Goal: Transaction & Acquisition: Purchase product/service

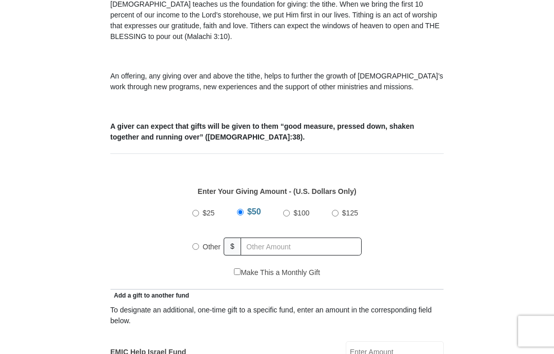
scroll to position [309, 0]
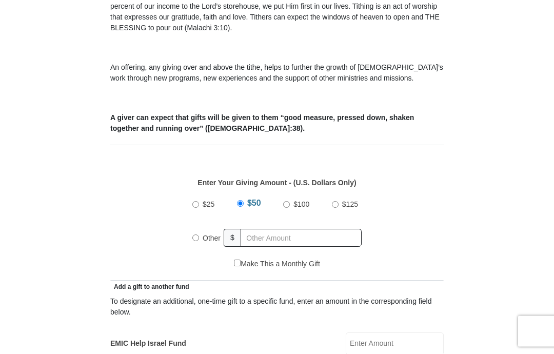
click at [205, 236] on span "Other" at bounding box center [212, 238] width 18 height 8
click at [199, 236] on input "Other" at bounding box center [195, 238] width 7 height 7
radio input "true"
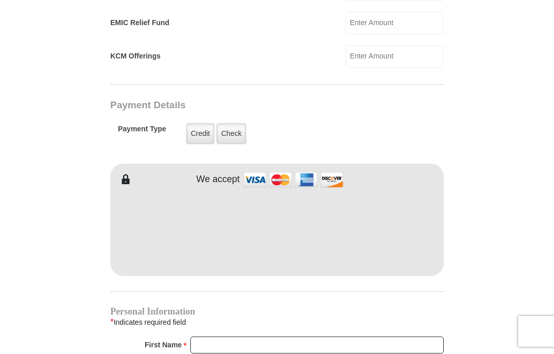
scroll to position [732, 0]
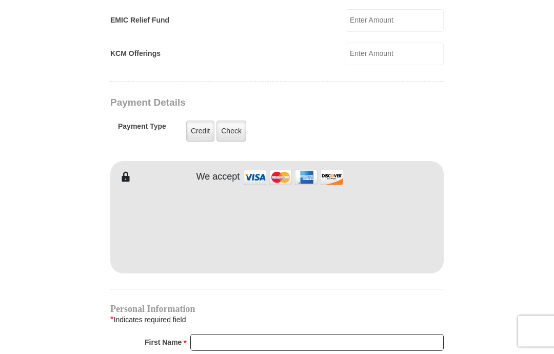
type input "80"
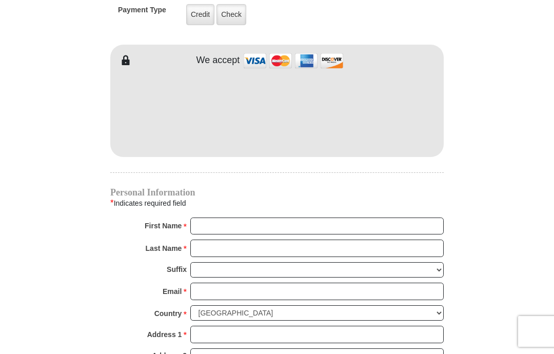
scroll to position [827, 0]
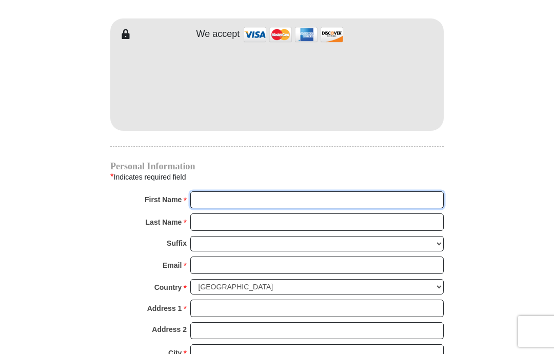
click at [300, 192] on input "First Name *" at bounding box center [316, 199] width 253 height 17
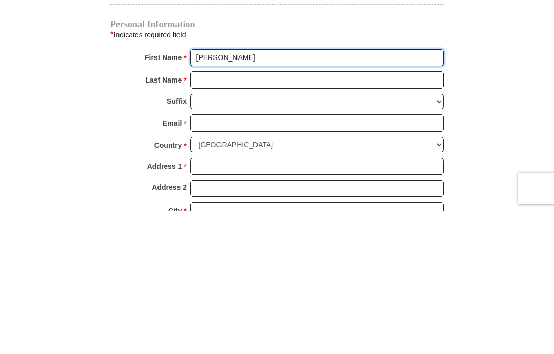
type input "Ann"
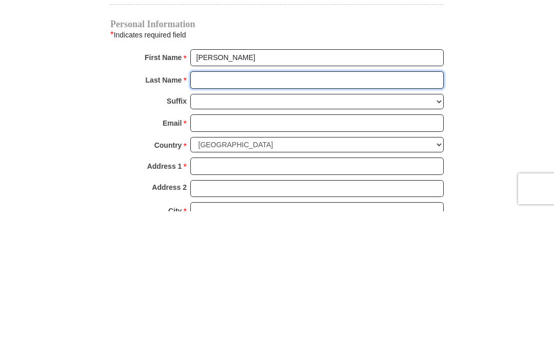
click at [265, 214] on input "Last Name *" at bounding box center [316, 222] width 253 height 17
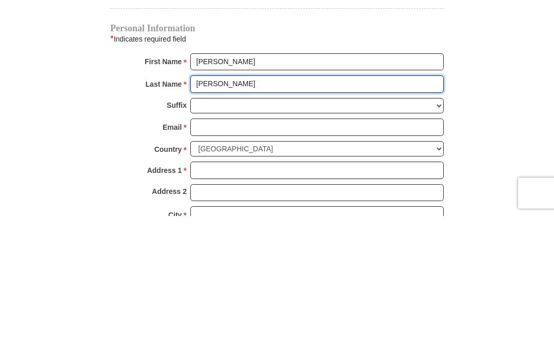
type input "Goodwin"
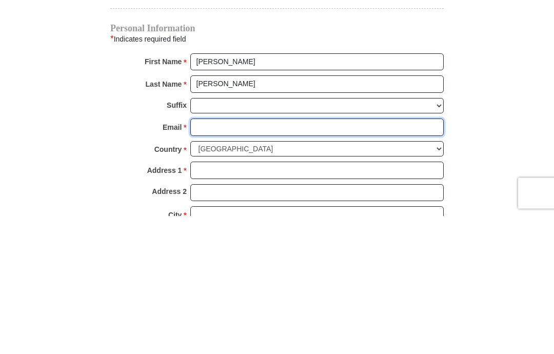
click at [254, 257] on input "Email *" at bounding box center [316, 265] width 253 height 17
type input "Goodwinann08@gmail.com"
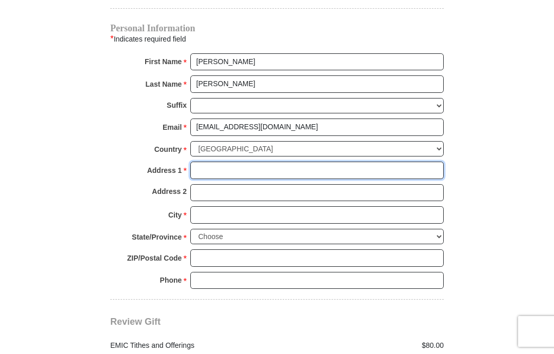
type input "6412 Ja Ct NW"
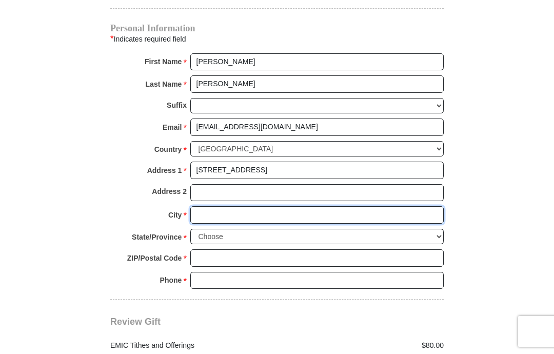
type input "Albuquerque"
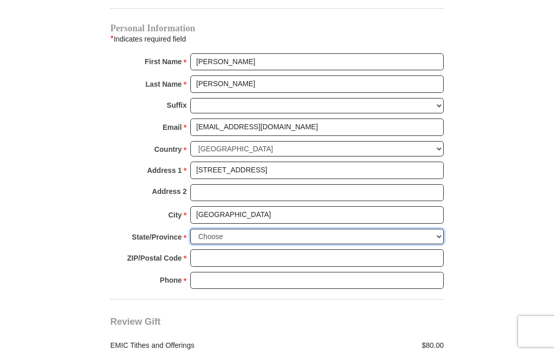
select select "NM"
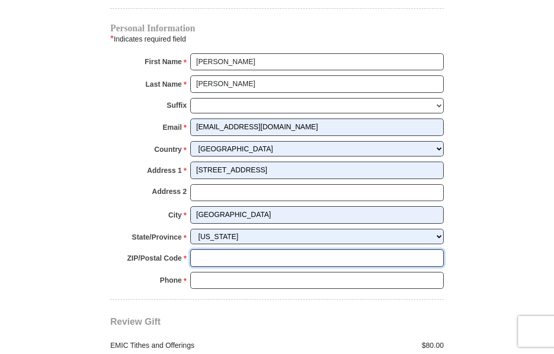
type input "87120"
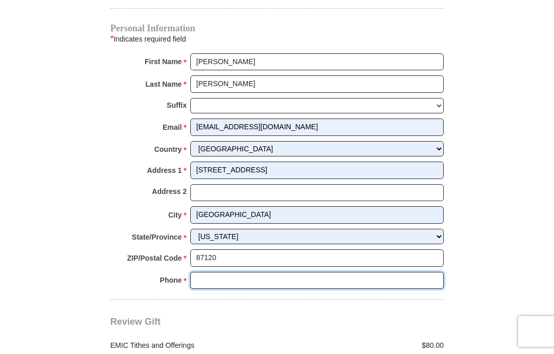
type input "9178374786"
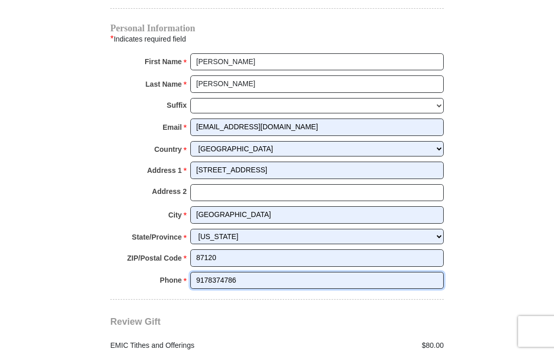
click at [276, 272] on input "9178374786" at bounding box center [316, 280] width 253 height 17
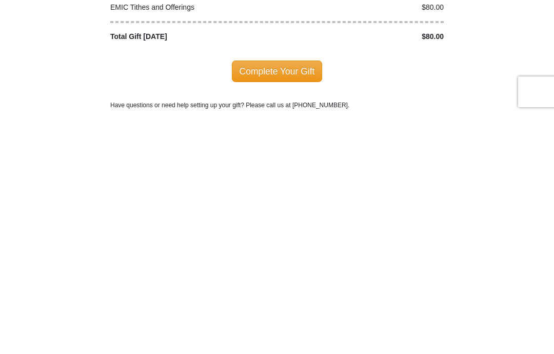
scroll to position [1114, 0]
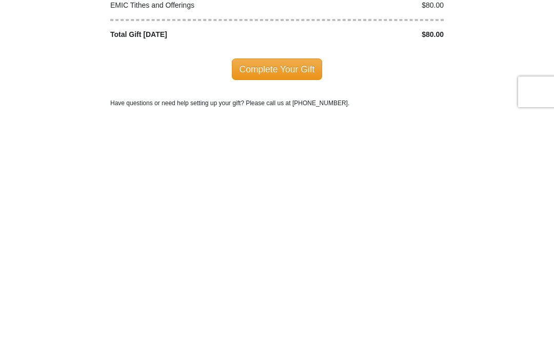
click at [293, 298] on span "Complete Your Gift" at bounding box center [277, 309] width 91 height 22
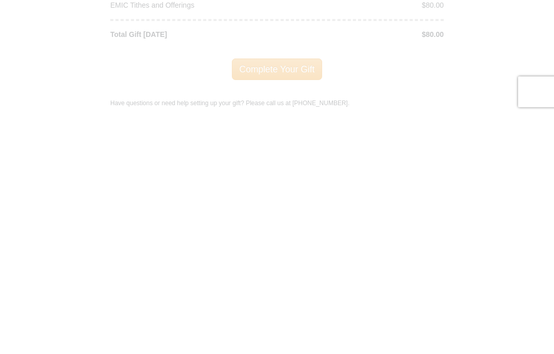
scroll to position [1354, 0]
